Goal: Ask a question

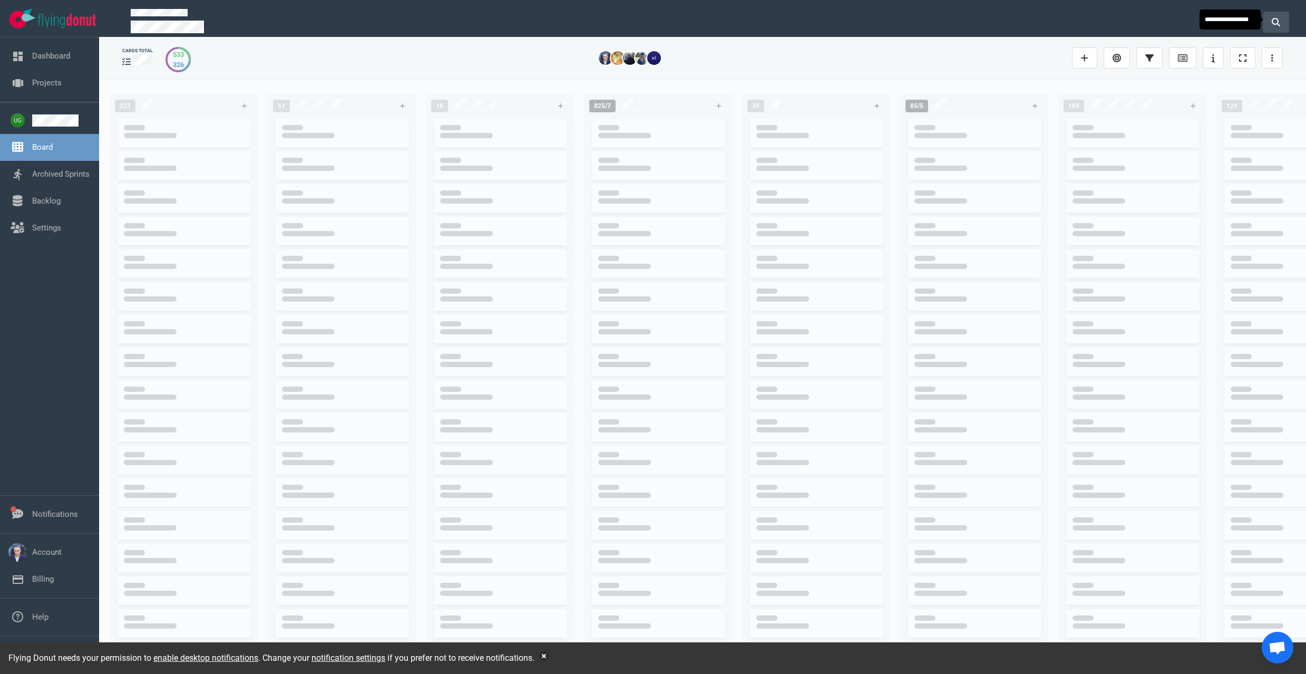
click at [1277, 25] on button at bounding box center [1276, 22] width 26 height 21
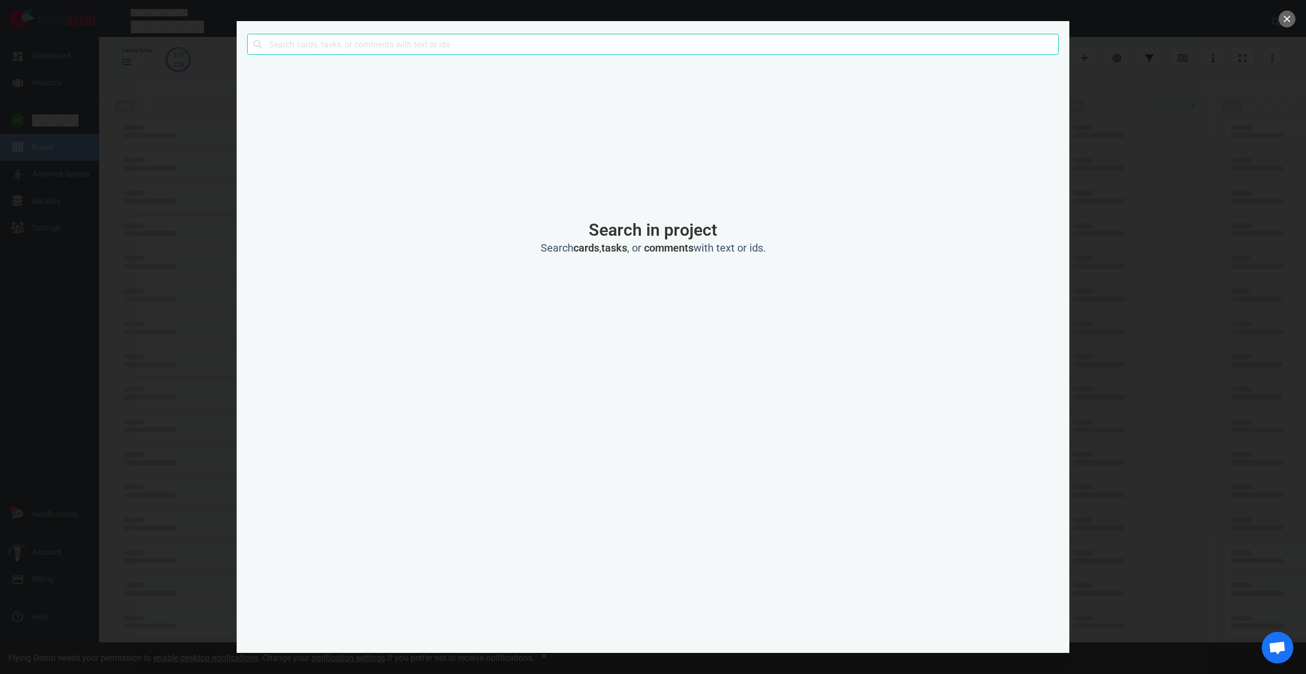
click at [745, 50] on input "text" at bounding box center [653, 44] width 812 height 21
type input "7688"
click button "Search" at bounding box center [0, 0] width 0 height 0
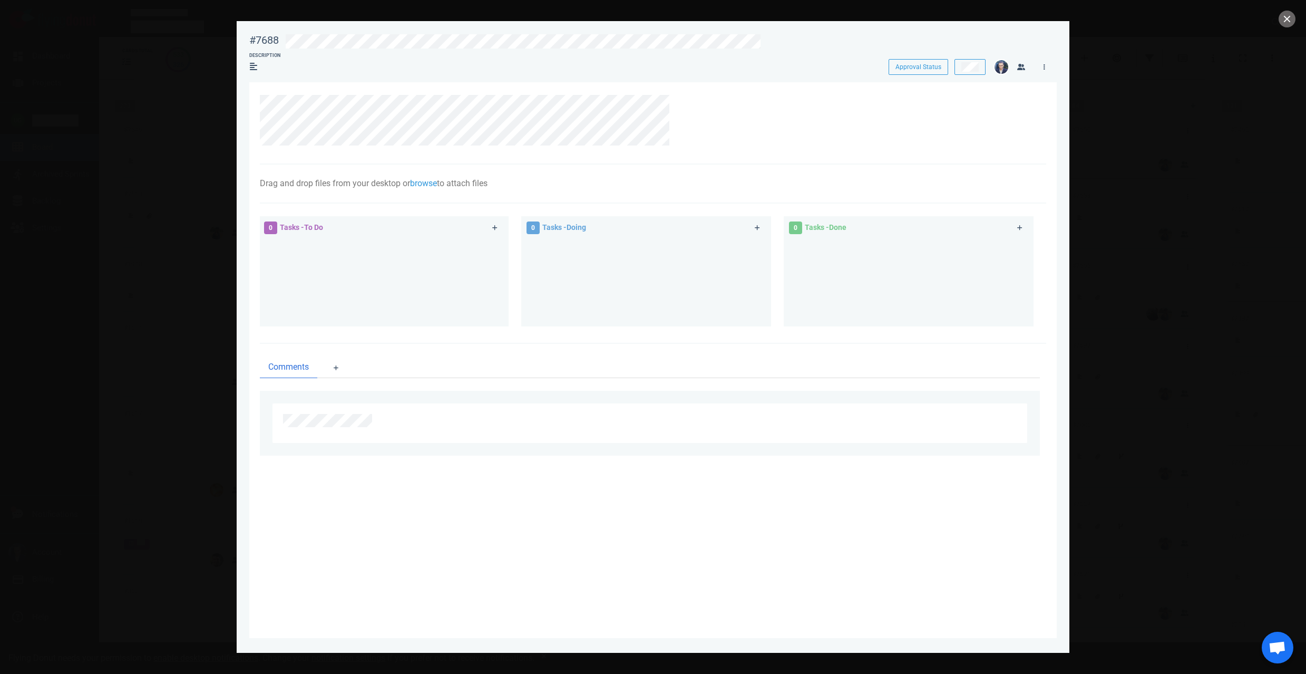
click at [787, 154] on div at bounding box center [653, 123] width 787 height 82
click at [277, 103] on div at bounding box center [647, 120] width 775 height 51
drag, startPoint x: 673, startPoint y: 130, endPoint x: 256, endPoint y: 94, distance: 419.1
click at [256, 94] on section "Drag and drop files from your desktop or browse to attach files Attach Files Co…" at bounding box center [653, 360] width 808 height 556
